Goal: Use online tool/utility: Utilize a website feature to perform a specific function

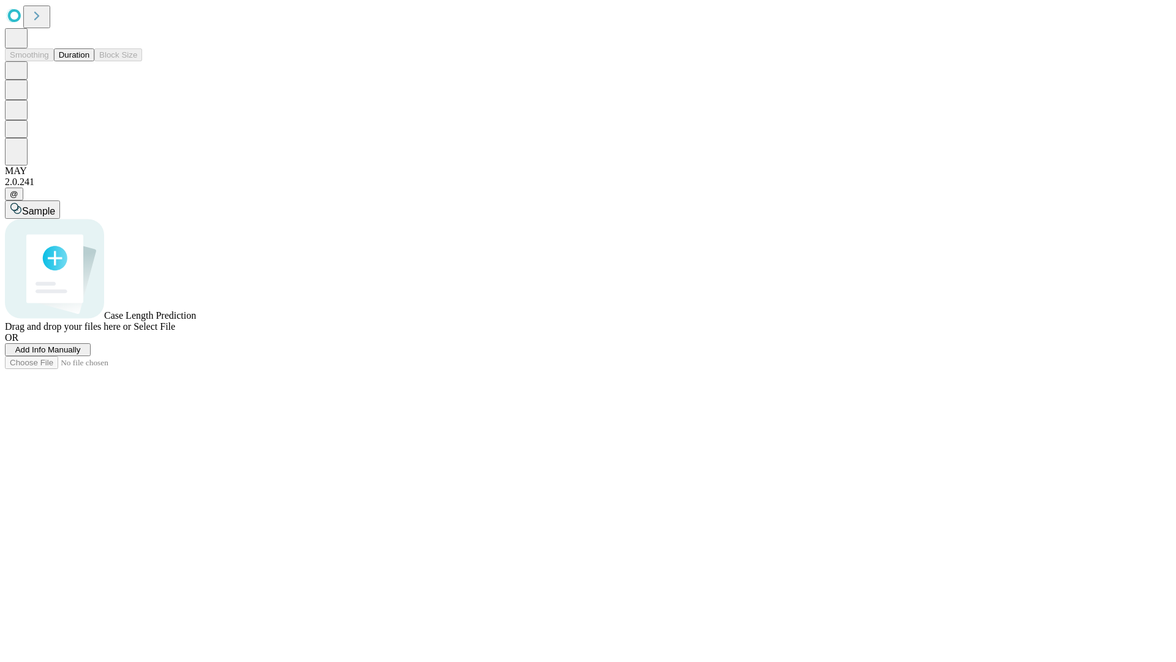
click at [175, 331] on span "Select File" at bounding box center [155, 326] width 42 height 10
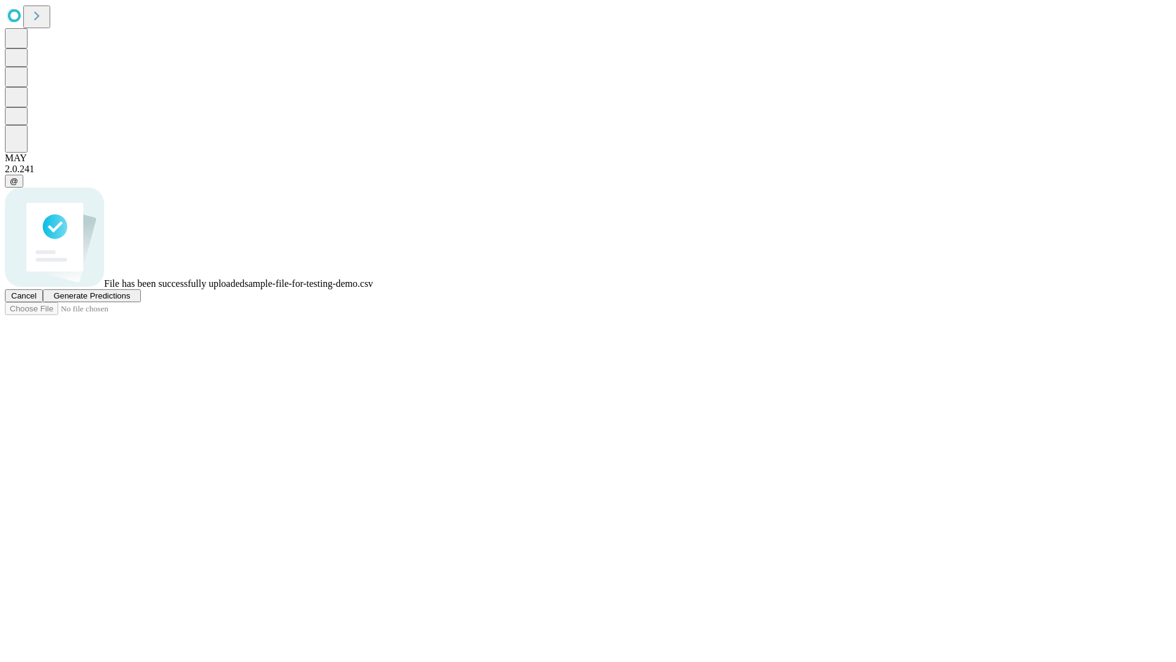
click at [130, 300] on span "Generate Predictions" at bounding box center [91, 295] width 77 height 9
